Goal: Information Seeking & Learning: Find specific page/section

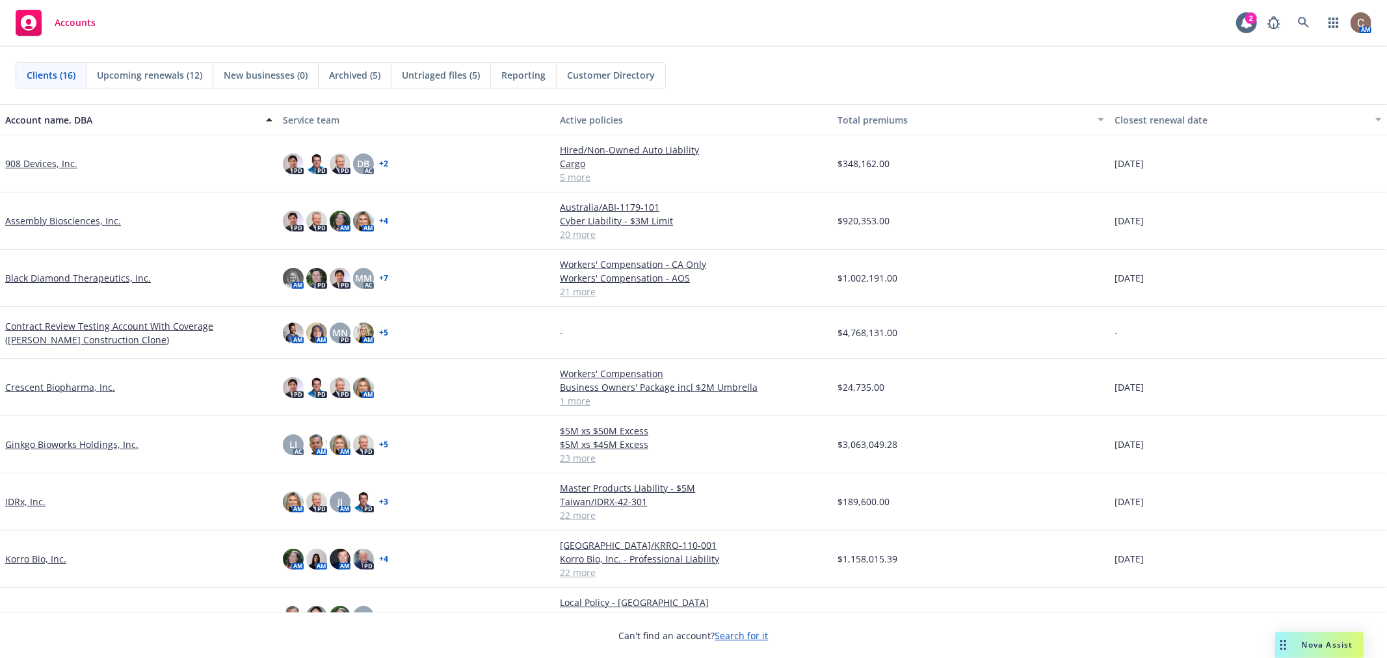
click at [53, 440] on link "Ginkgo Bioworks Holdings, Inc." at bounding box center [71, 445] width 133 height 14
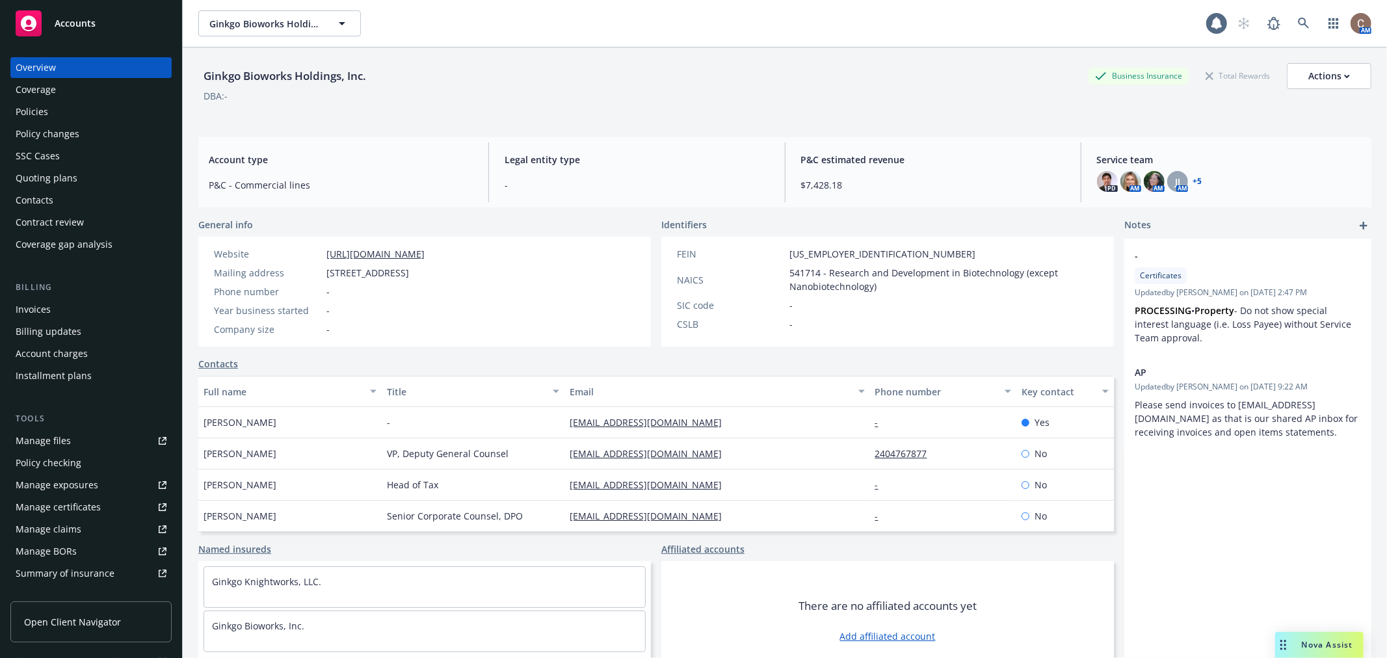
click at [70, 107] on div "Policies" at bounding box center [91, 111] width 151 height 21
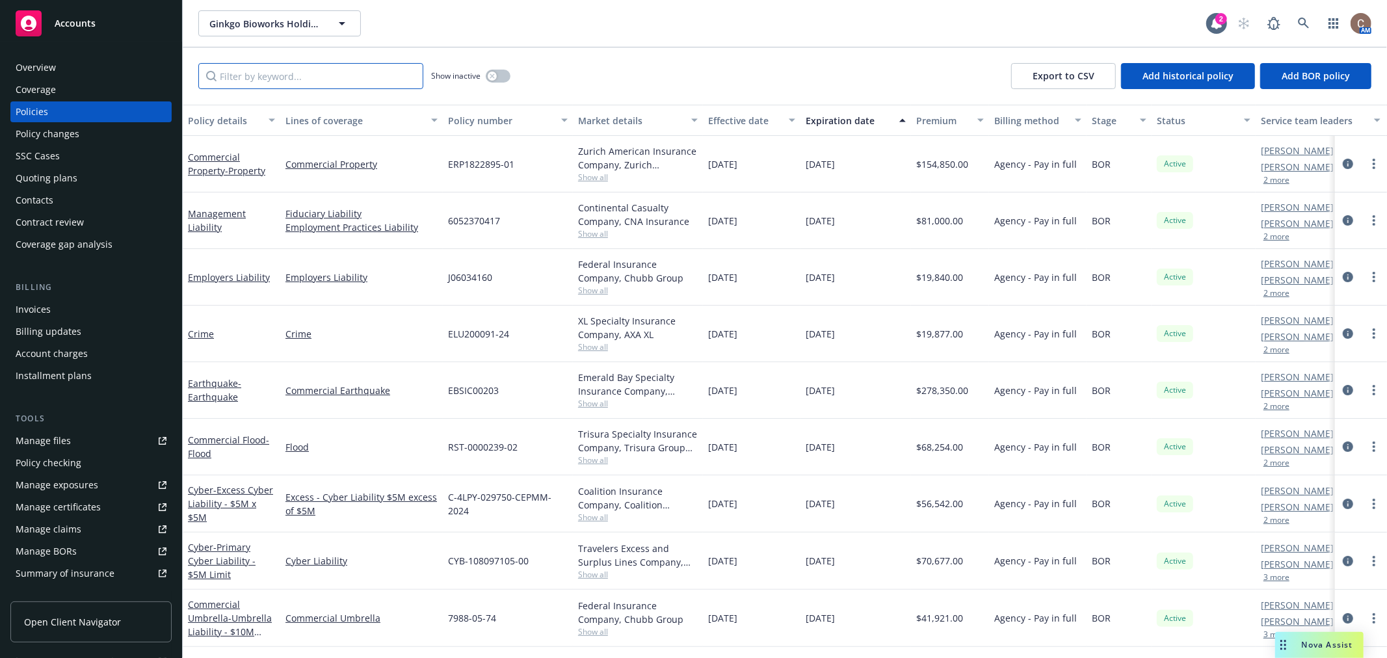
click at [314, 79] on input "Filter by keyword..." at bounding box center [310, 76] width 225 height 26
click at [321, 74] on input "Filter by keyword..." at bounding box center [310, 76] width 225 height 26
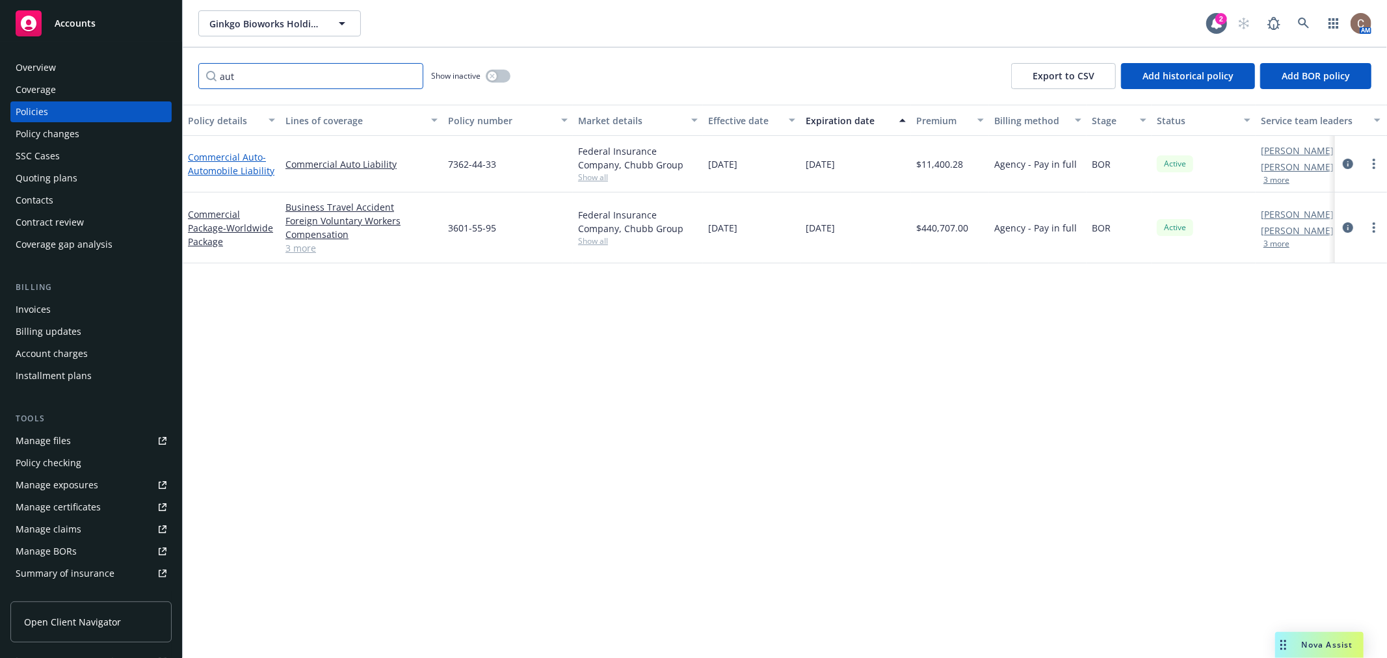
type input "aut"
click at [252, 163] on span "- Automobile Liability" at bounding box center [231, 164] width 86 height 26
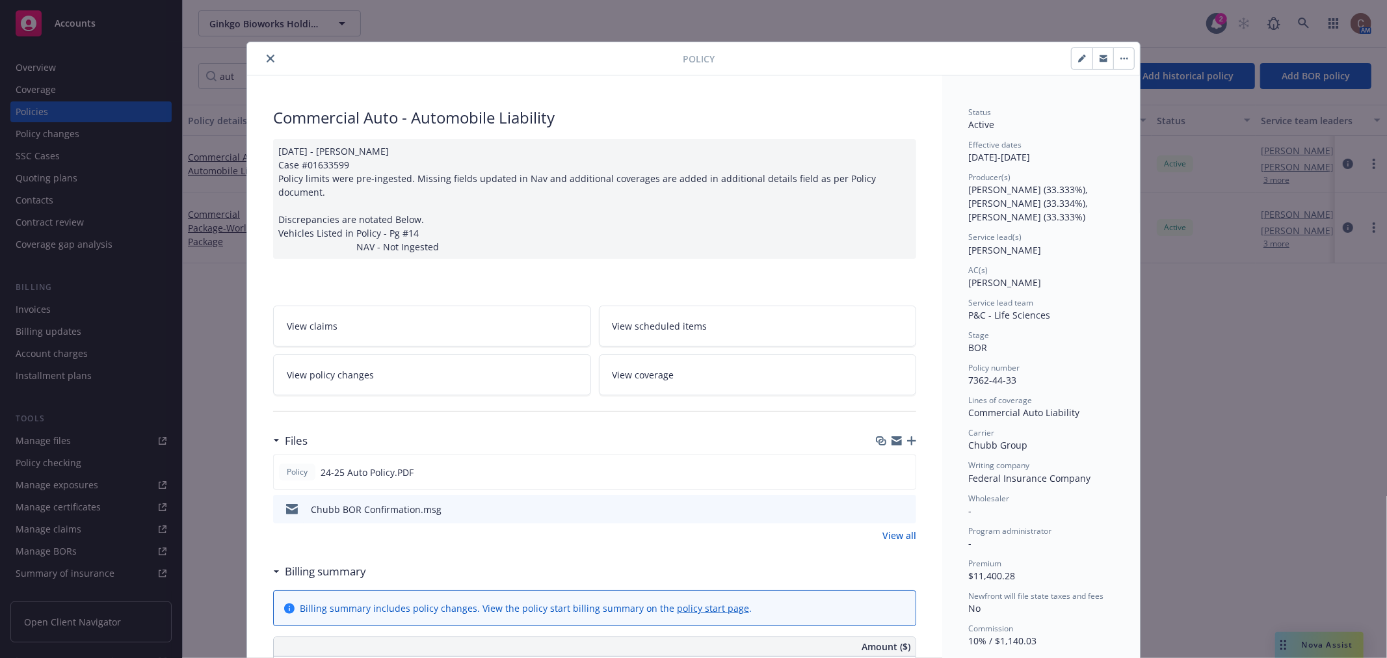
click at [263, 54] on button "close" at bounding box center [271, 59] width 16 height 16
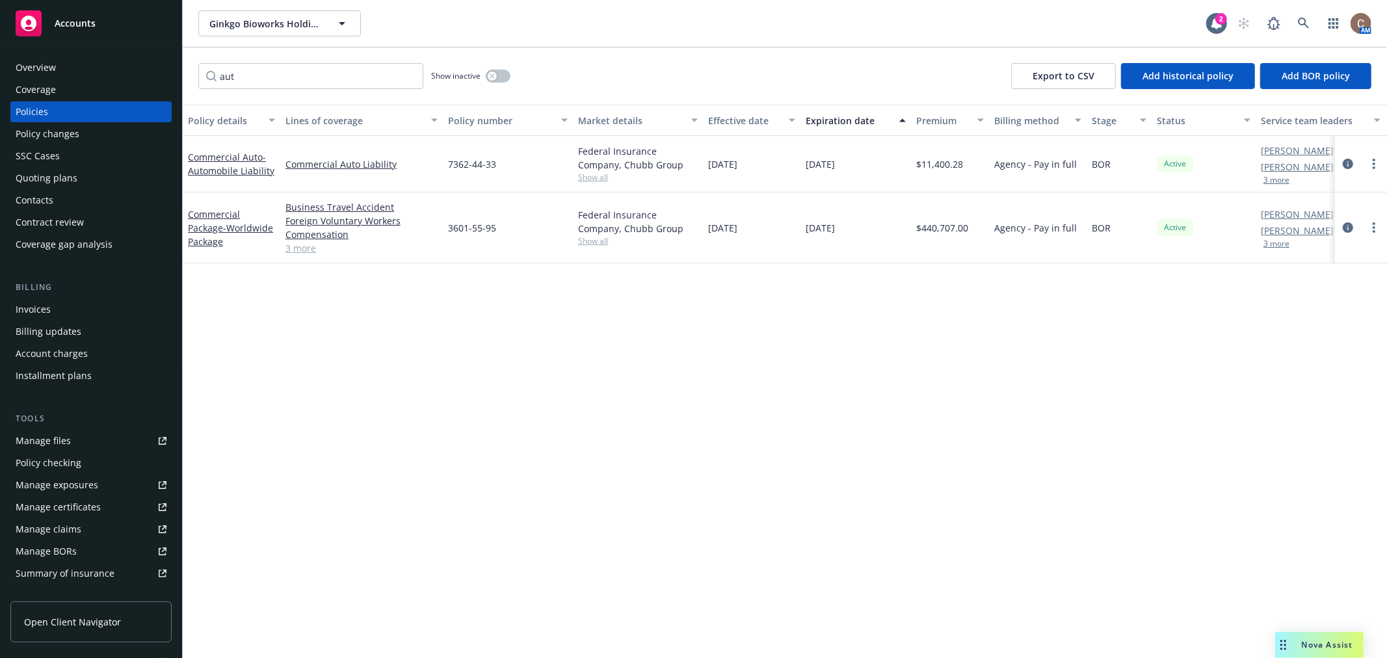
click at [976, 588] on div "Policy details Lines of coverage Policy number Market details Effective date Ex…" at bounding box center [785, 381] width 1204 height 553
